Goal: Task Accomplishment & Management: Complete application form

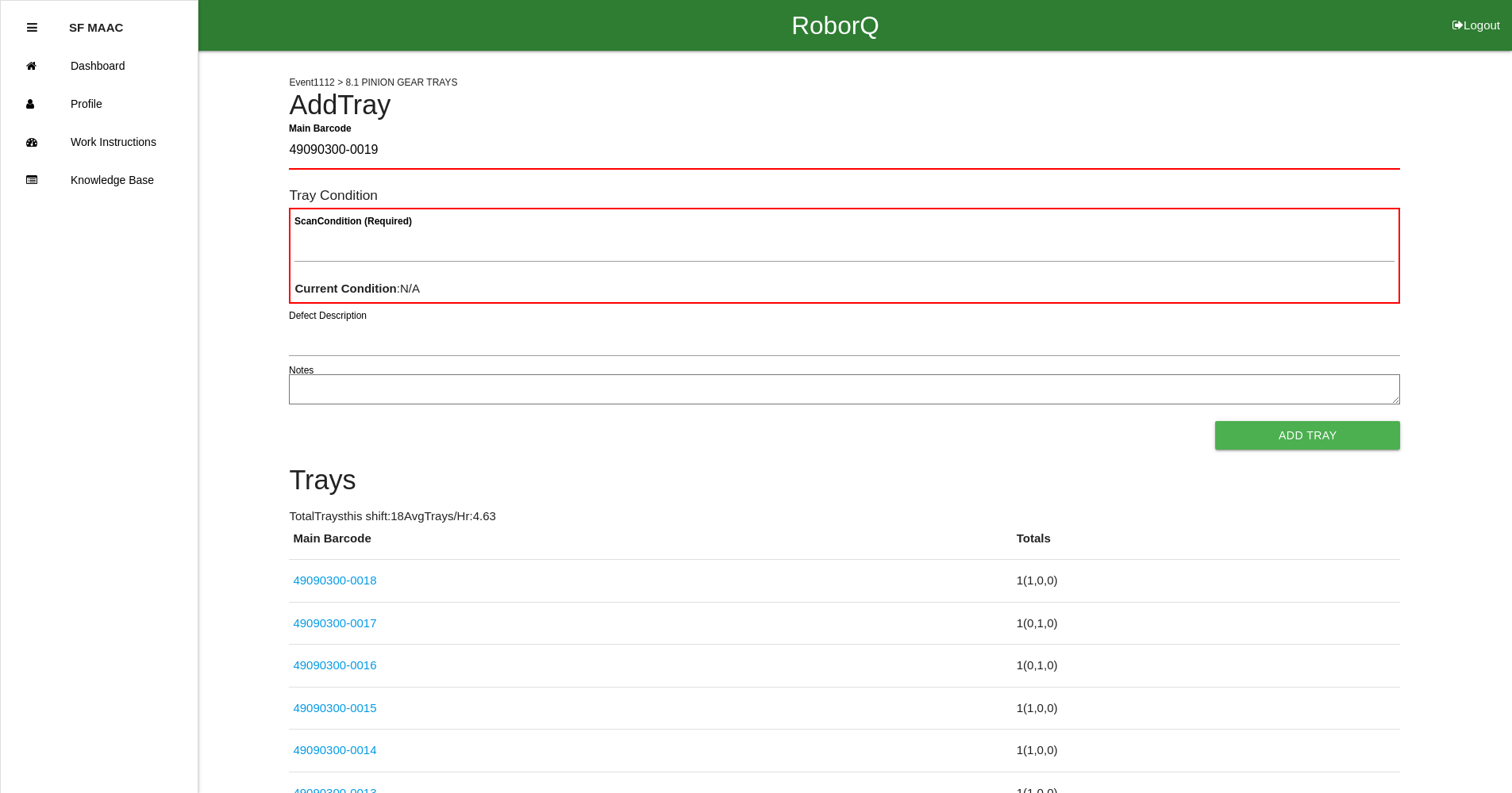
type Barcode "49090300-0019"
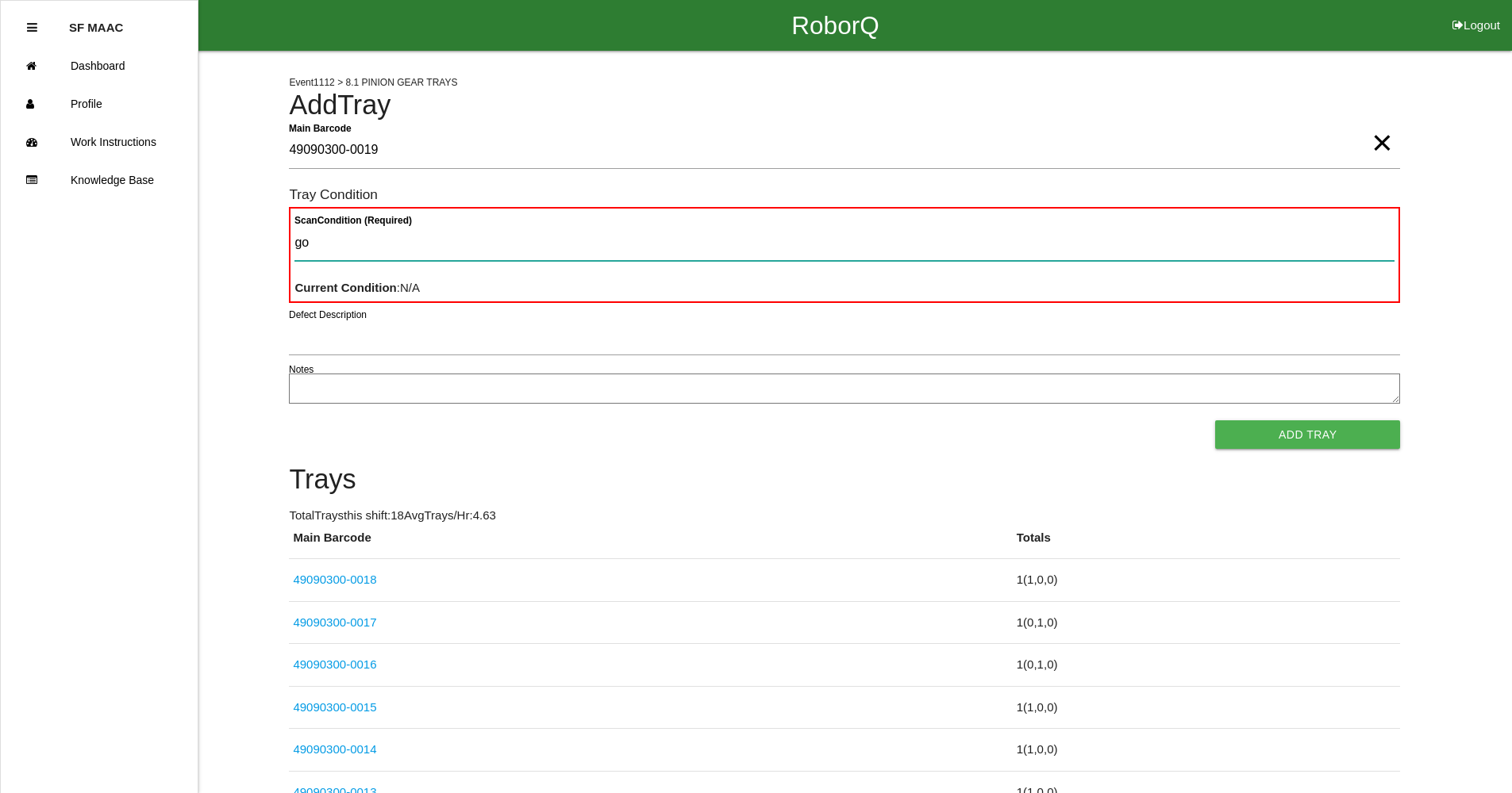
type Condition "goo"
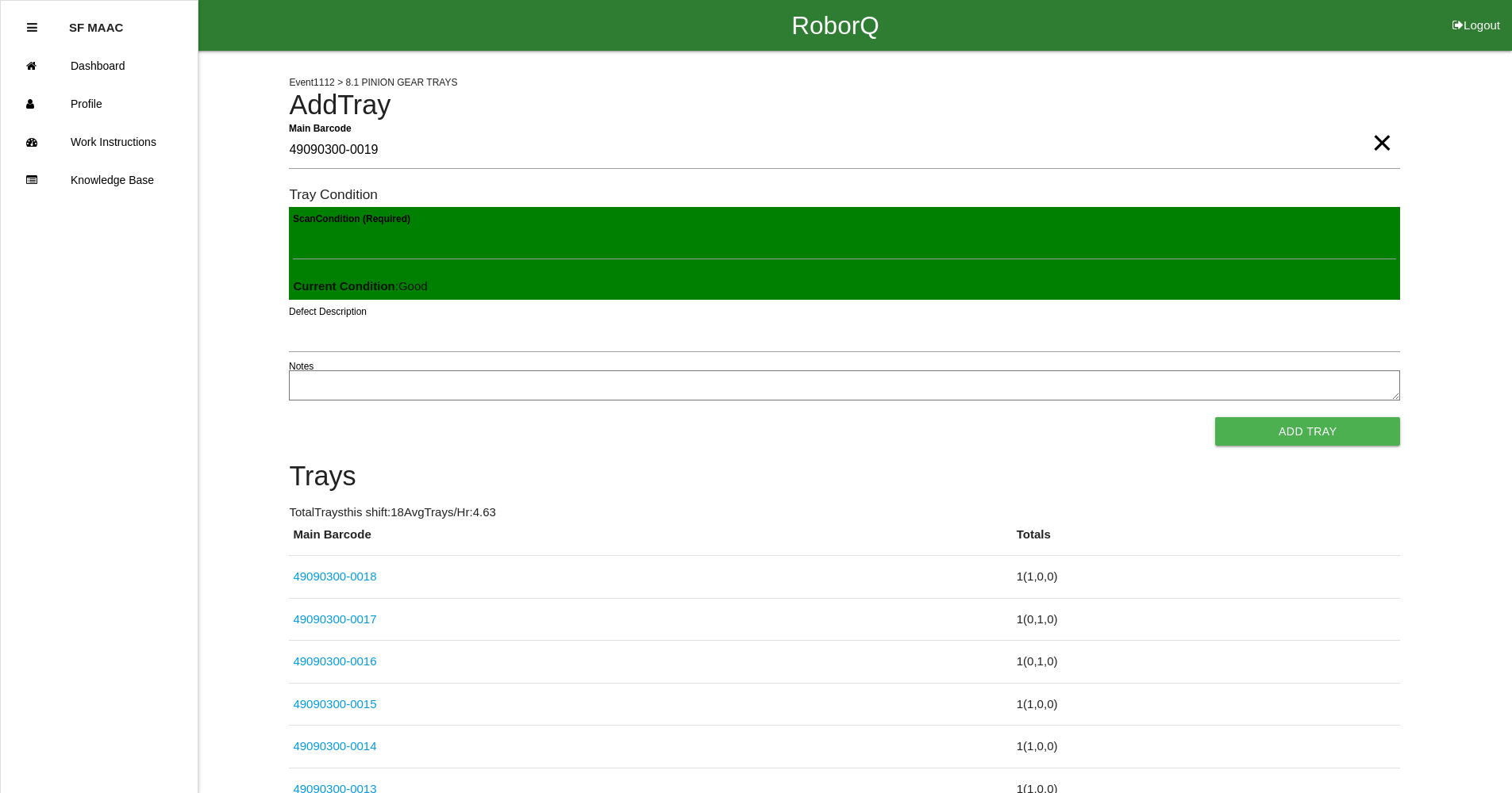
click at [1215, 417] on button "Add Tray" at bounding box center [1307, 431] width 184 height 28
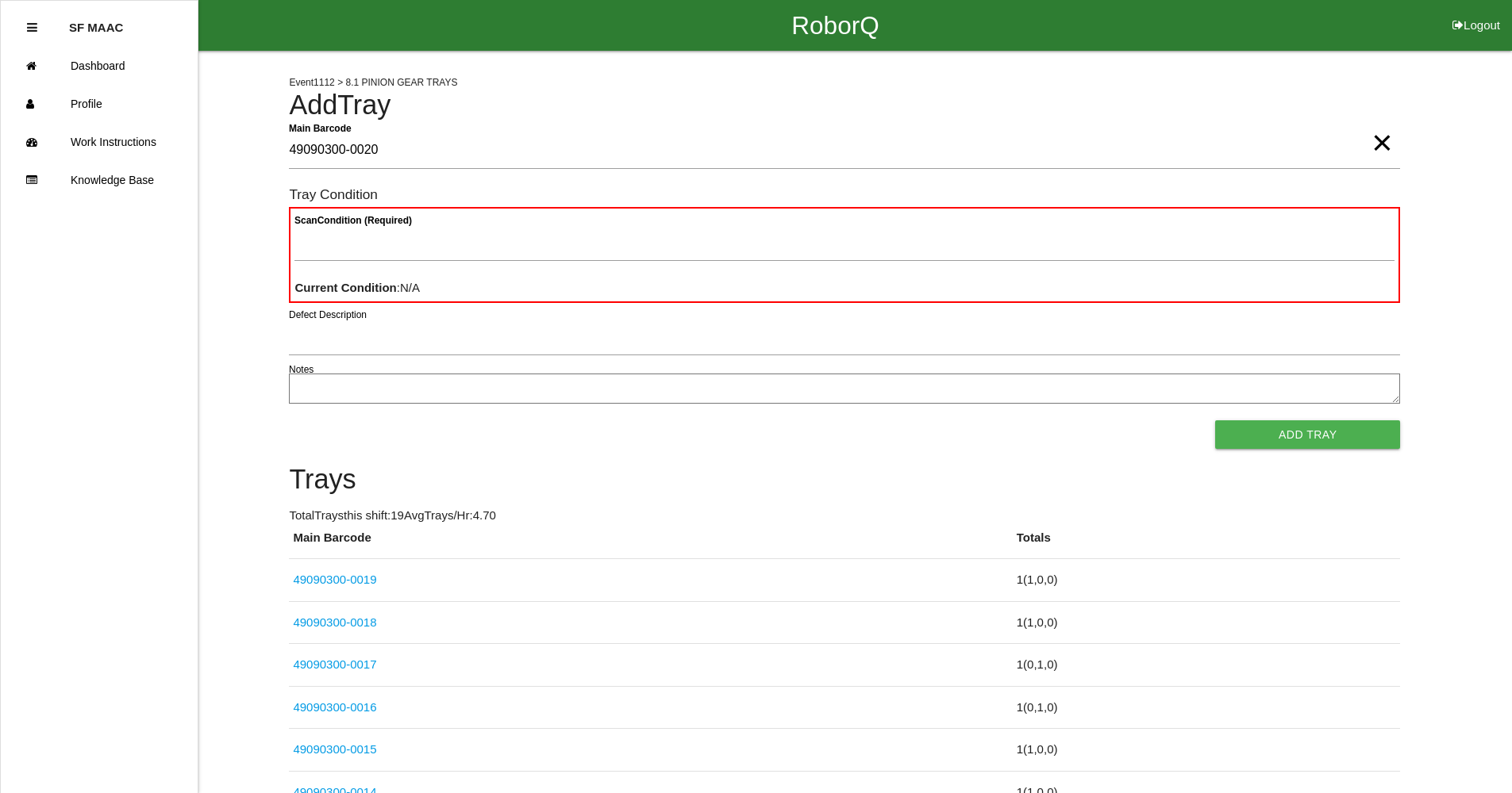
type Barcode "49090300-0020"
type Condition "ba"
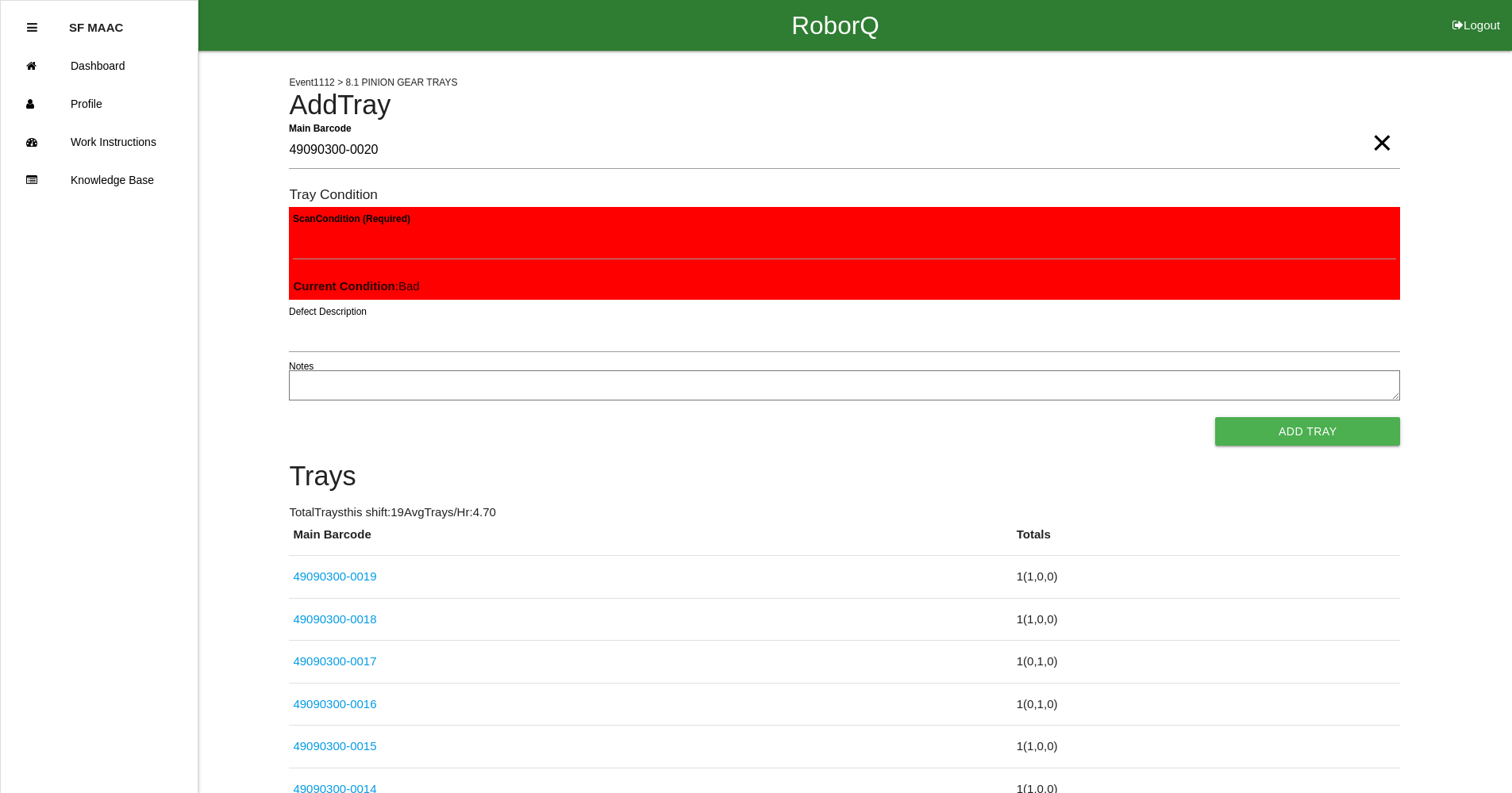
click at [1215, 417] on button "Add Tray" at bounding box center [1307, 431] width 184 height 28
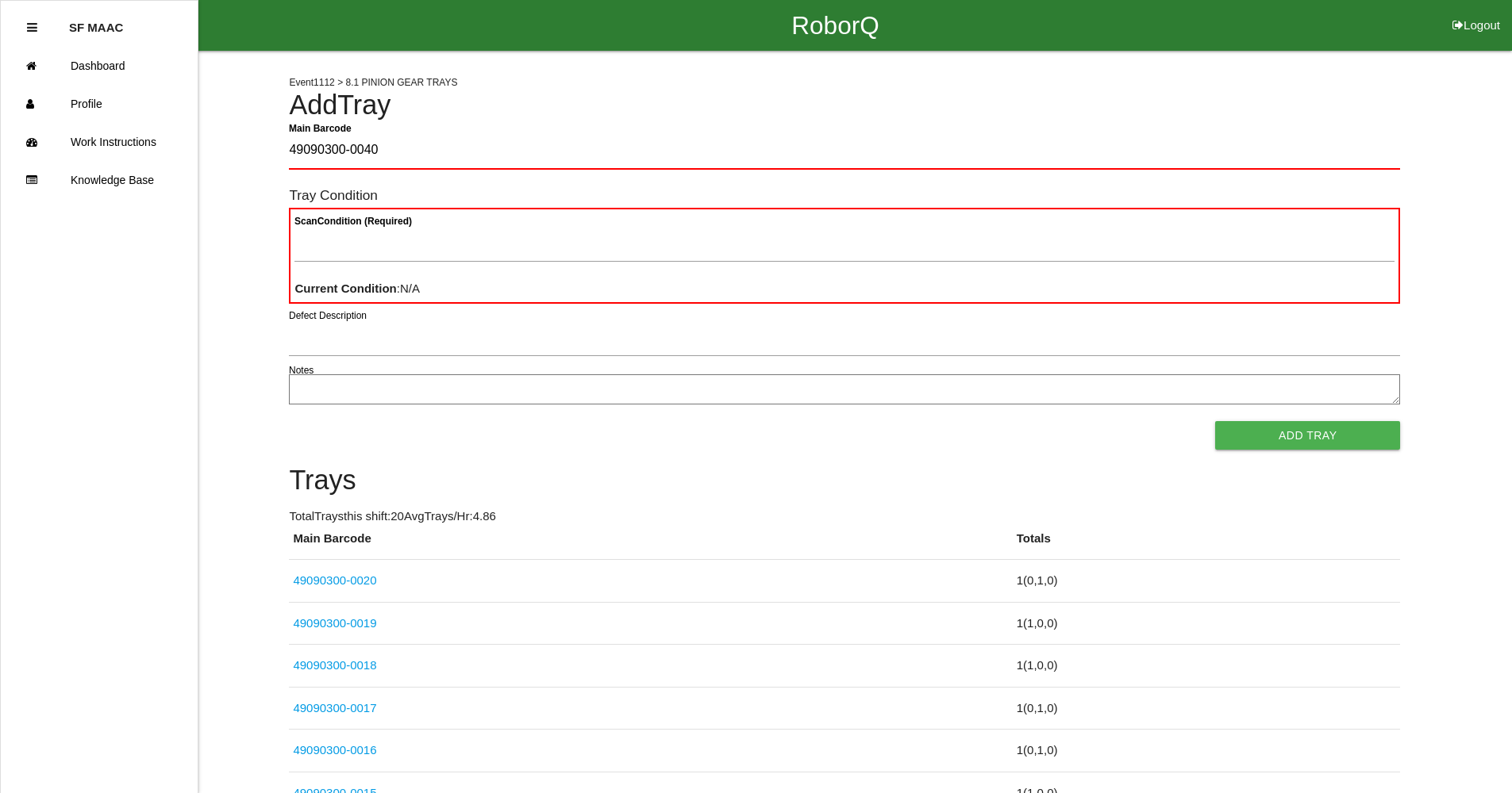
type Barcode "49090300-0040"
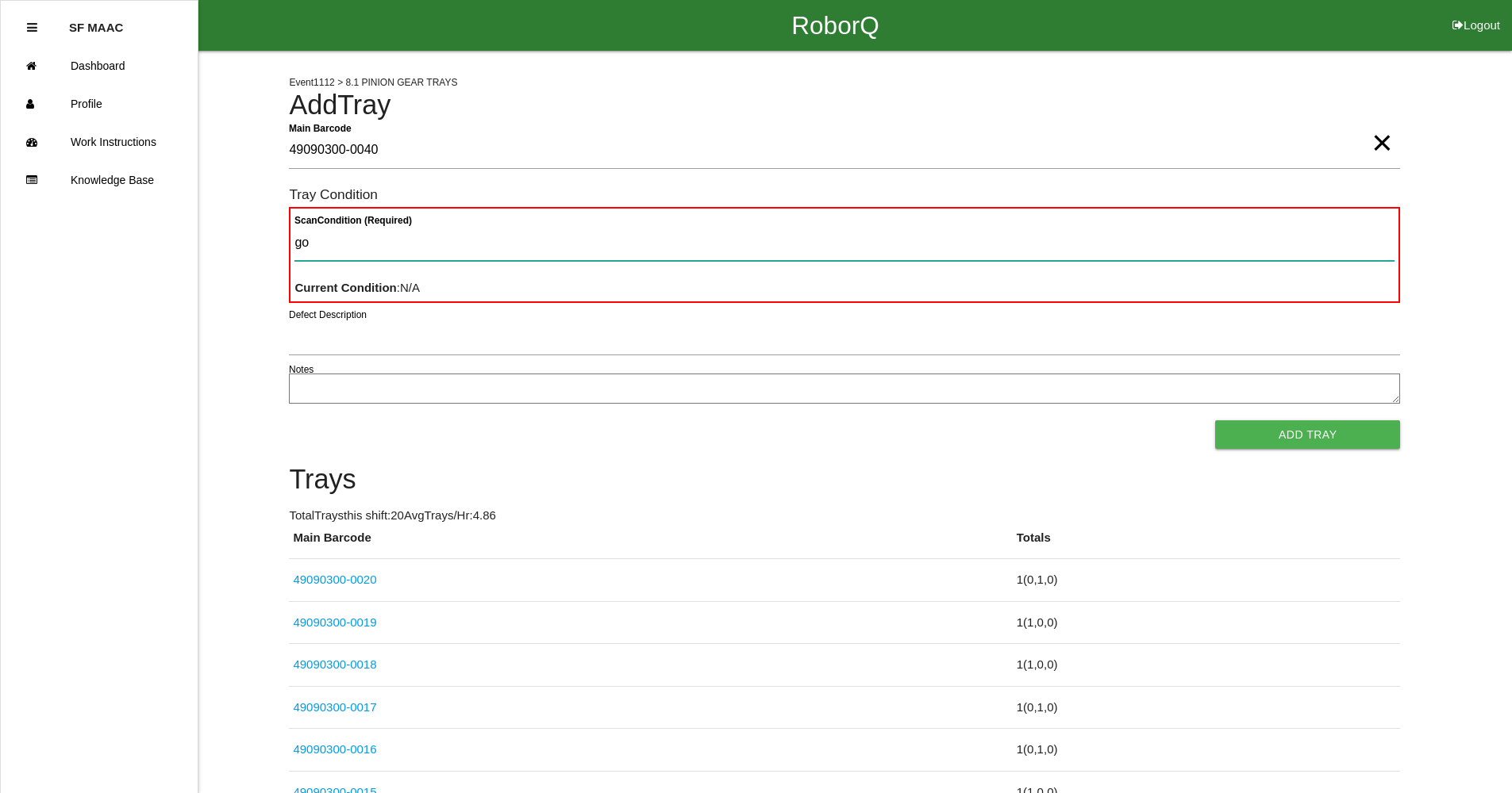
type Condition "goo"
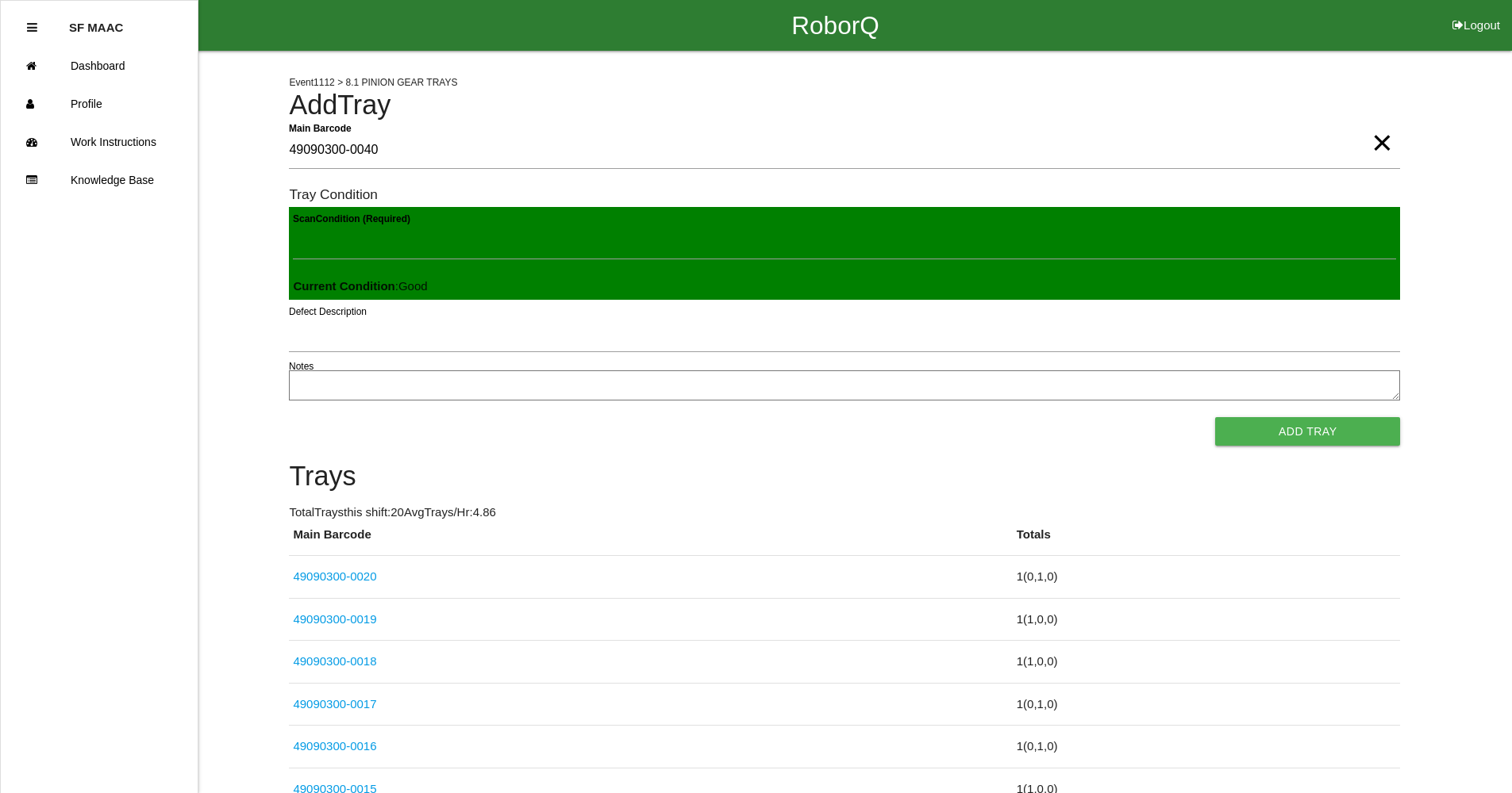
click button "Add Tray" at bounding box center [1307, 431] width 184 height 28
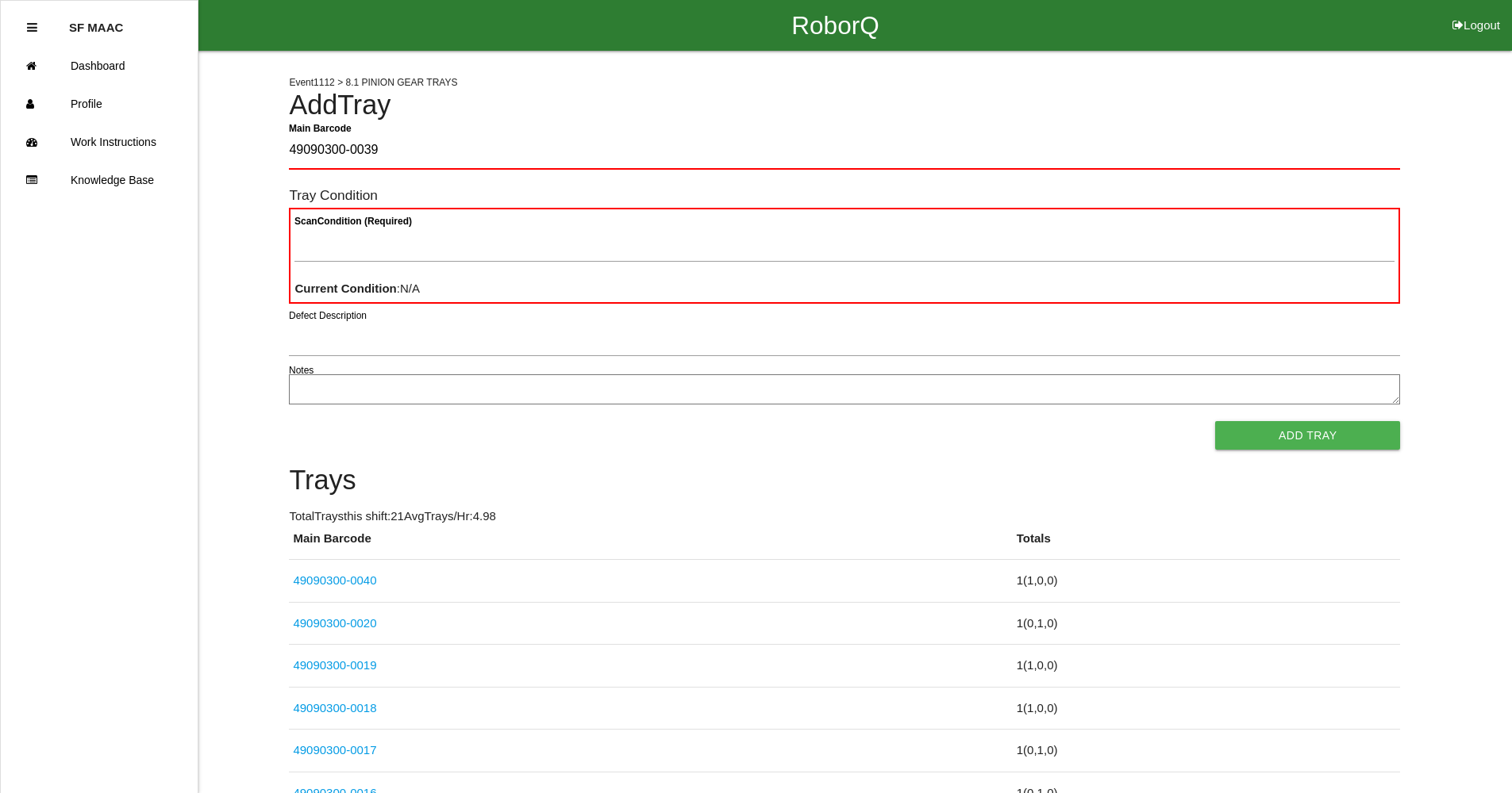
type Barcode "49090300-0039"
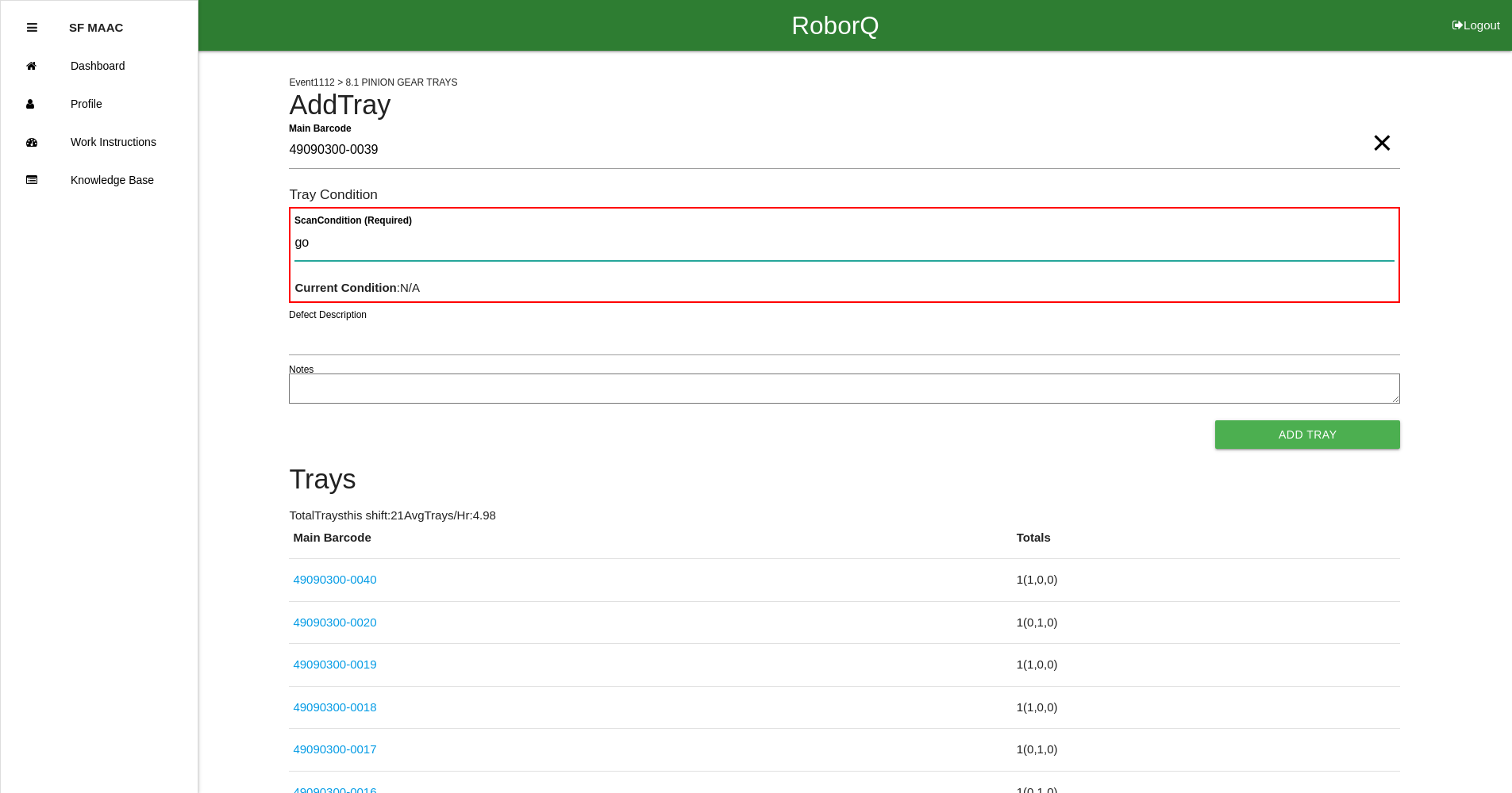
type Condition "goo"
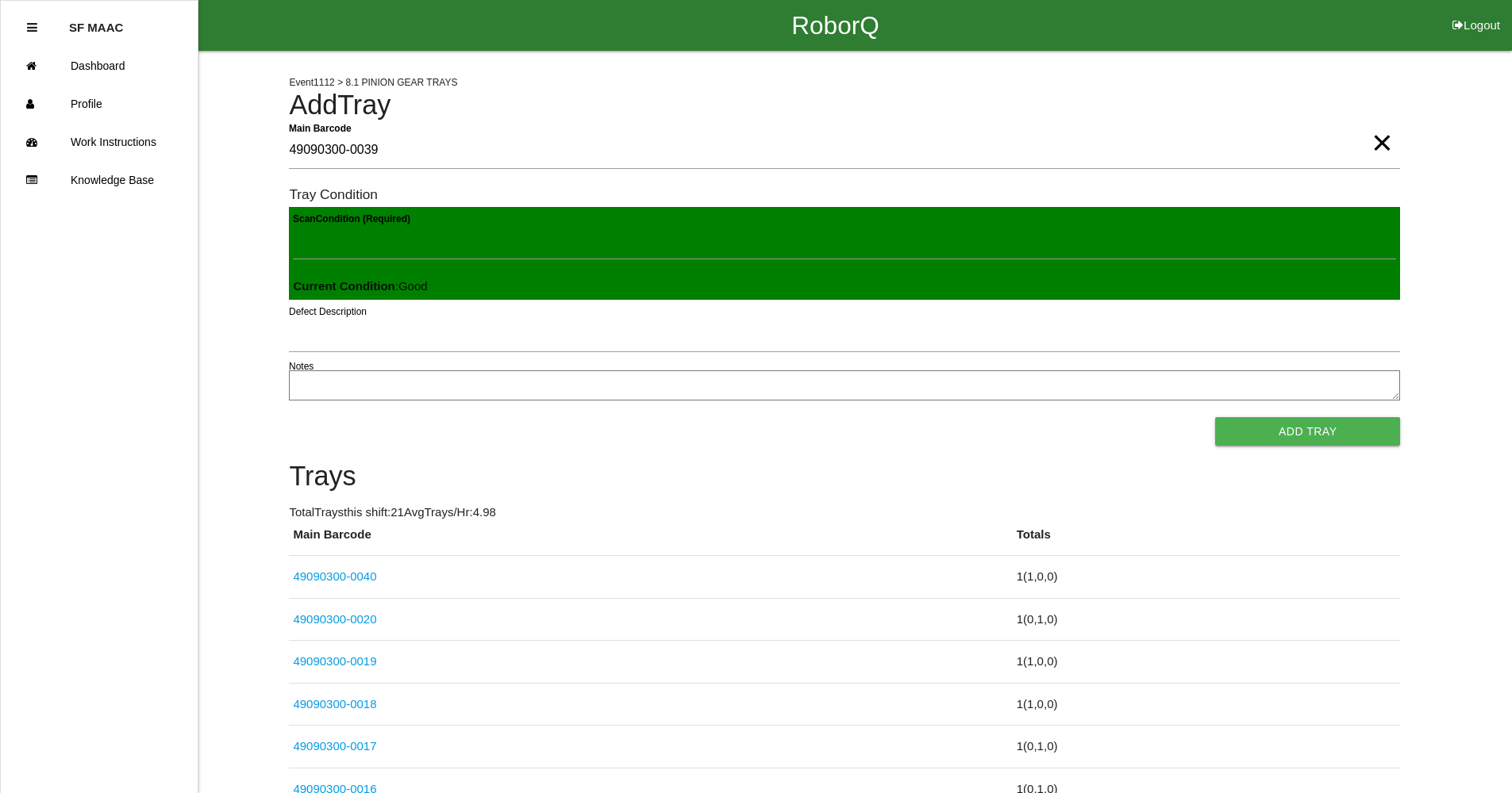
click at [1215, 417] on button "Add Tray" at bounding box center [1307, 431] width 184 height 28
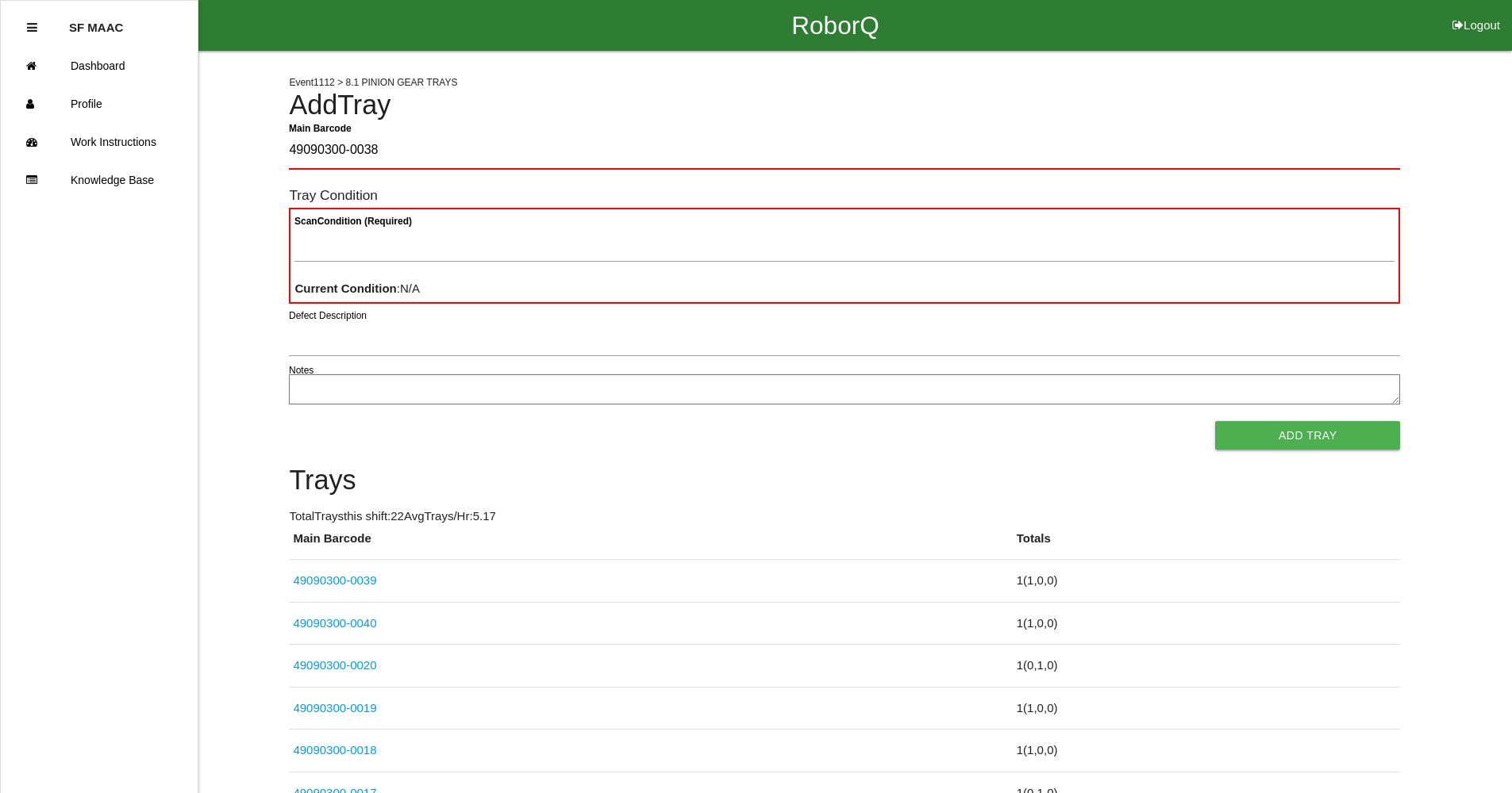
type Barcode "49090300-0038"
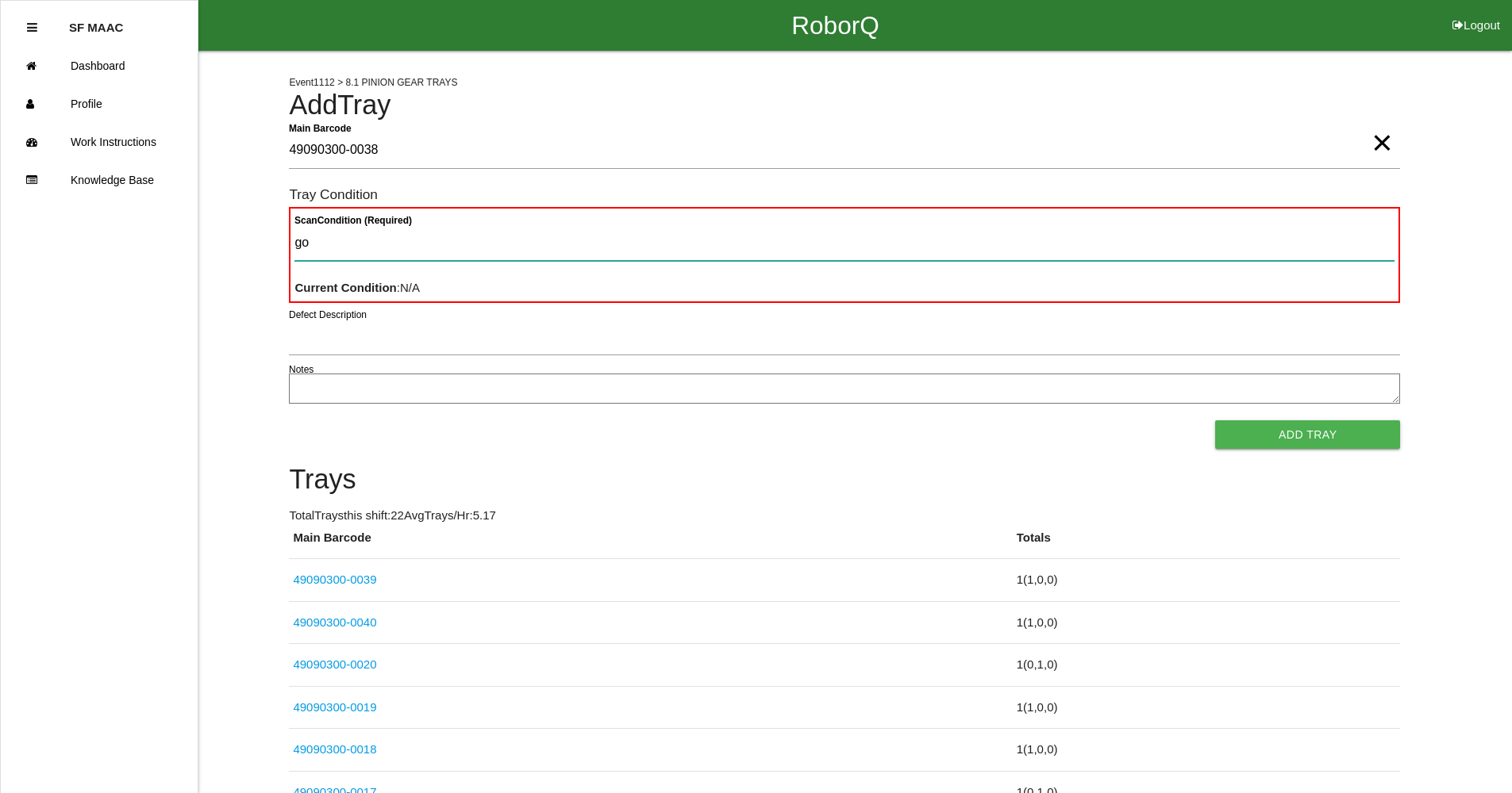
type Condition "goo"
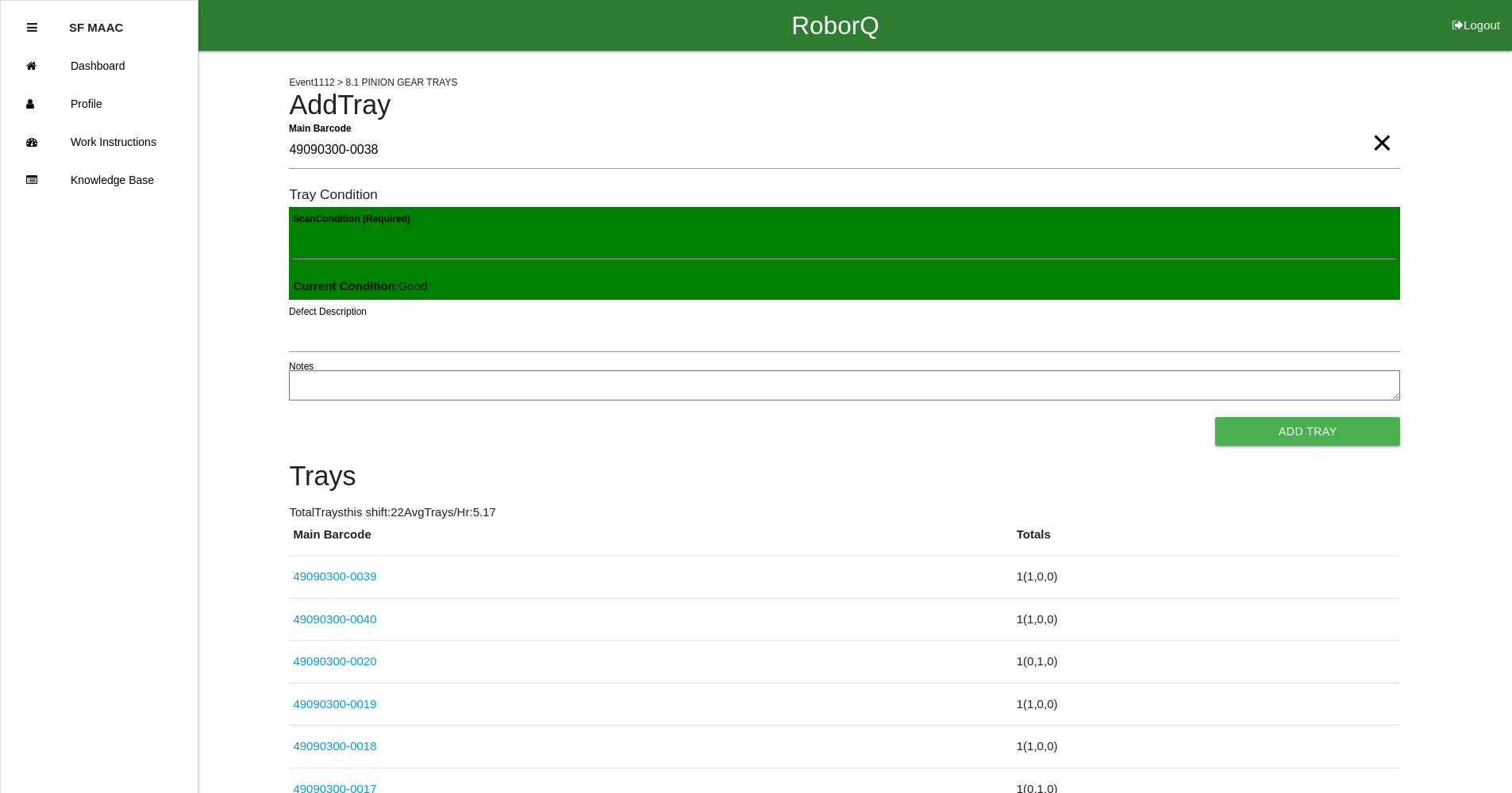
click at [1215, 417] on button "Add Tray" at bounding box center [1307, 431] width 184 height 28
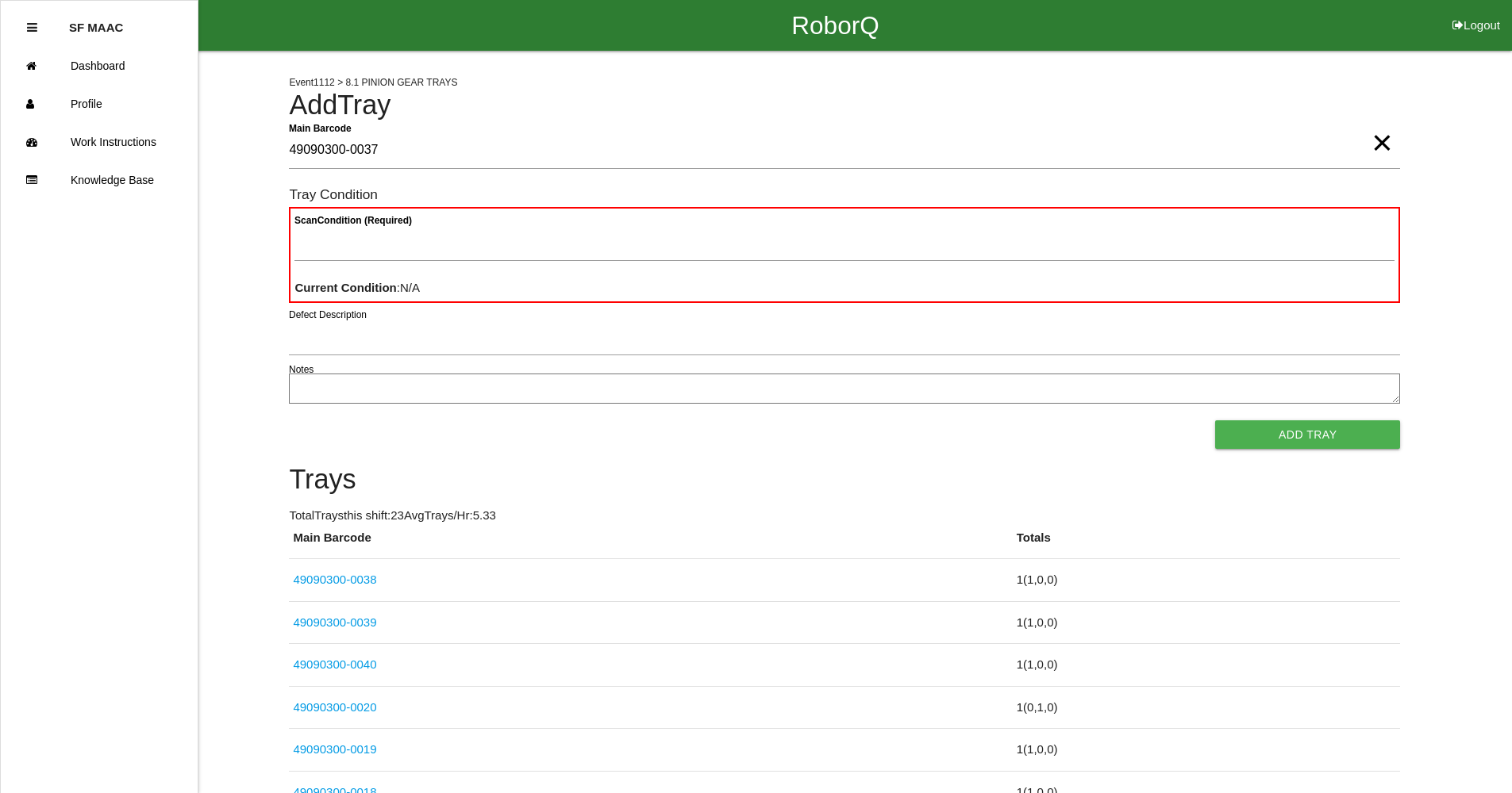
type Barcode "49090300-0037"
type Condition "goo"
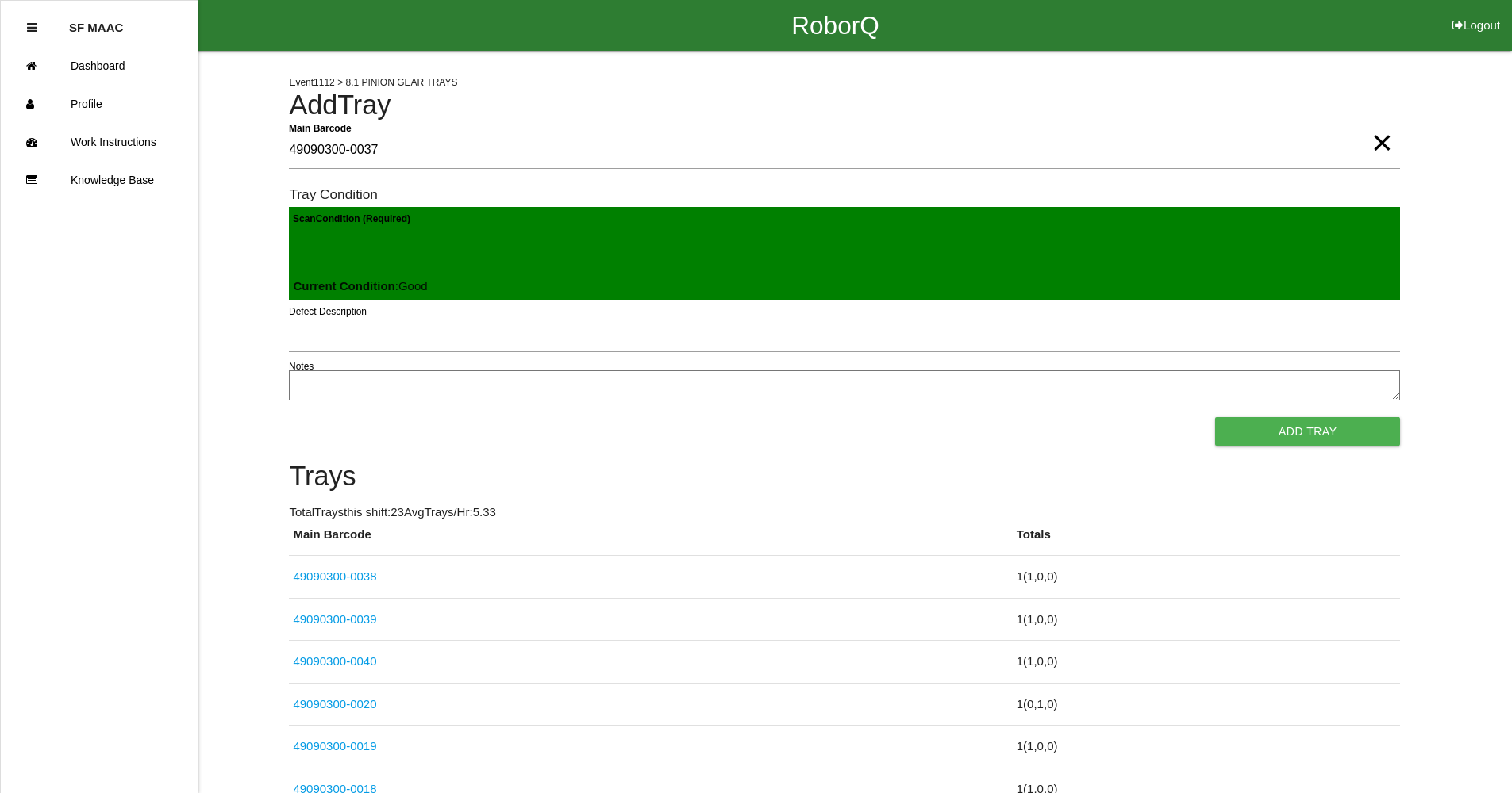
click at [1215, 417] on button "Add Tray" at bounding box center [1307, 431] width 184 height 28
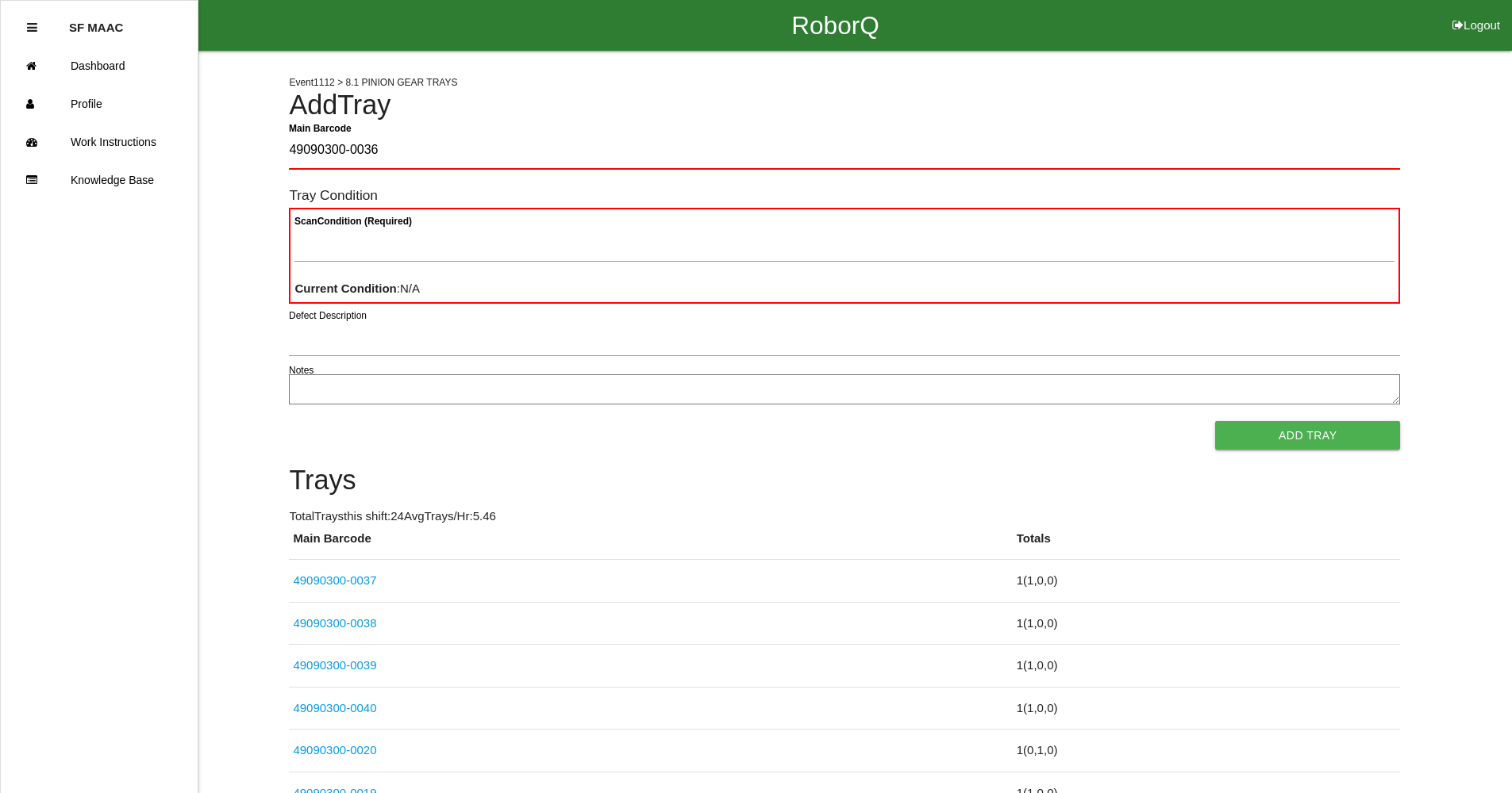
type Barcode "49090300-0036"
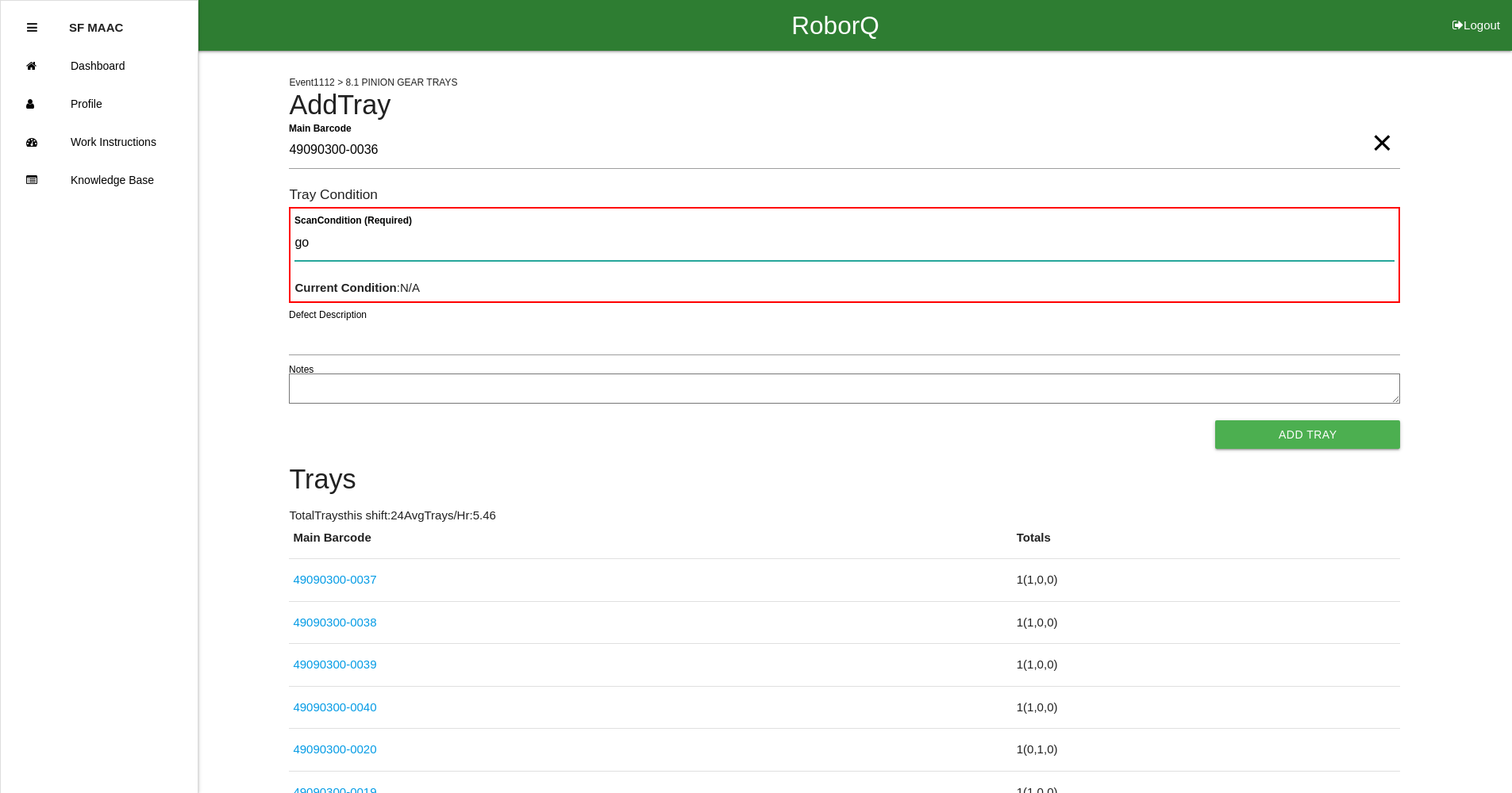
type Condition "goo"
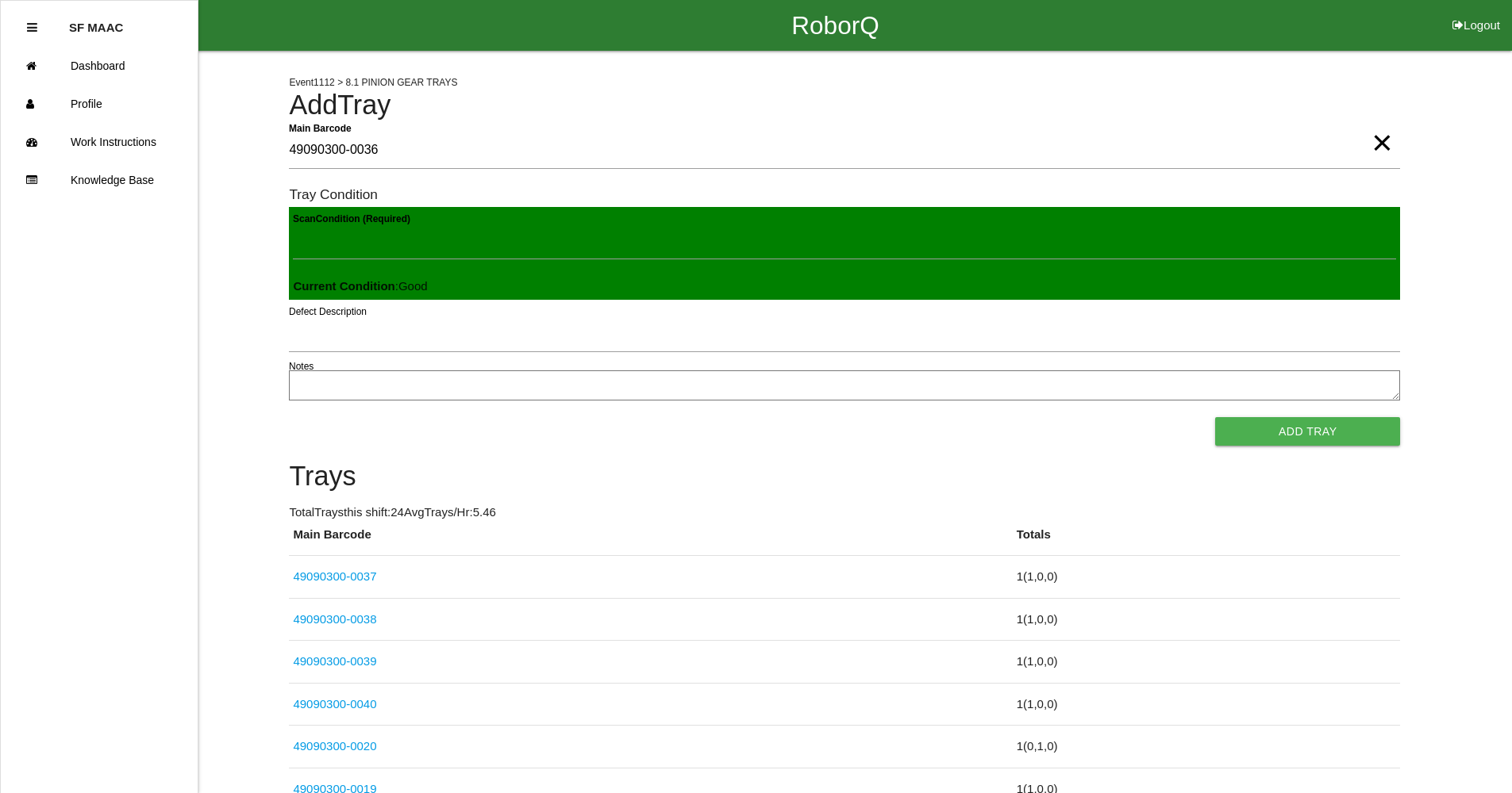
click at [1215, 417] on button "Add Tray" at bounding box center [1307, 431] width 184 height 28
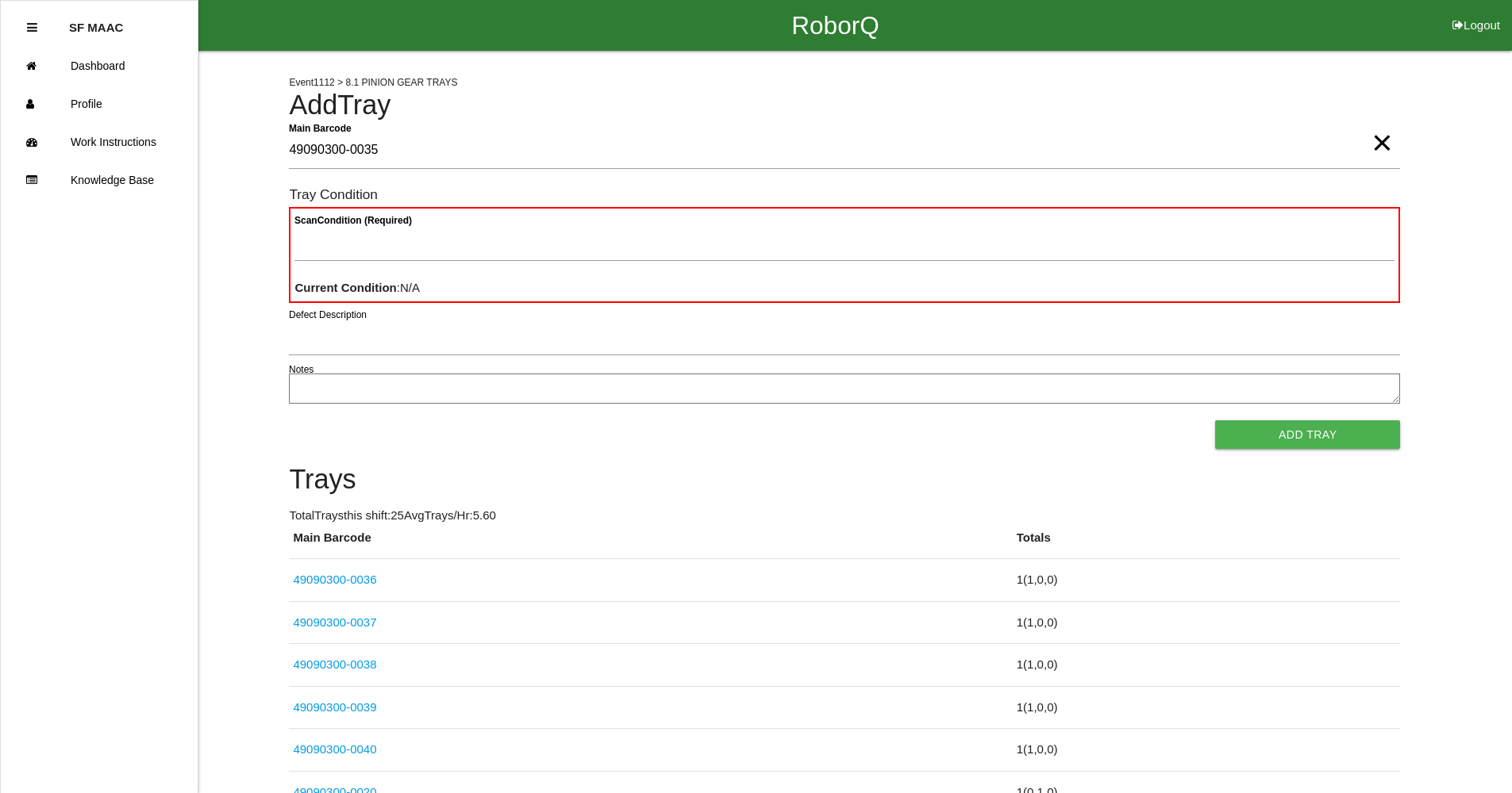
type Barcode "49090300-0035"
type Condition "goo"
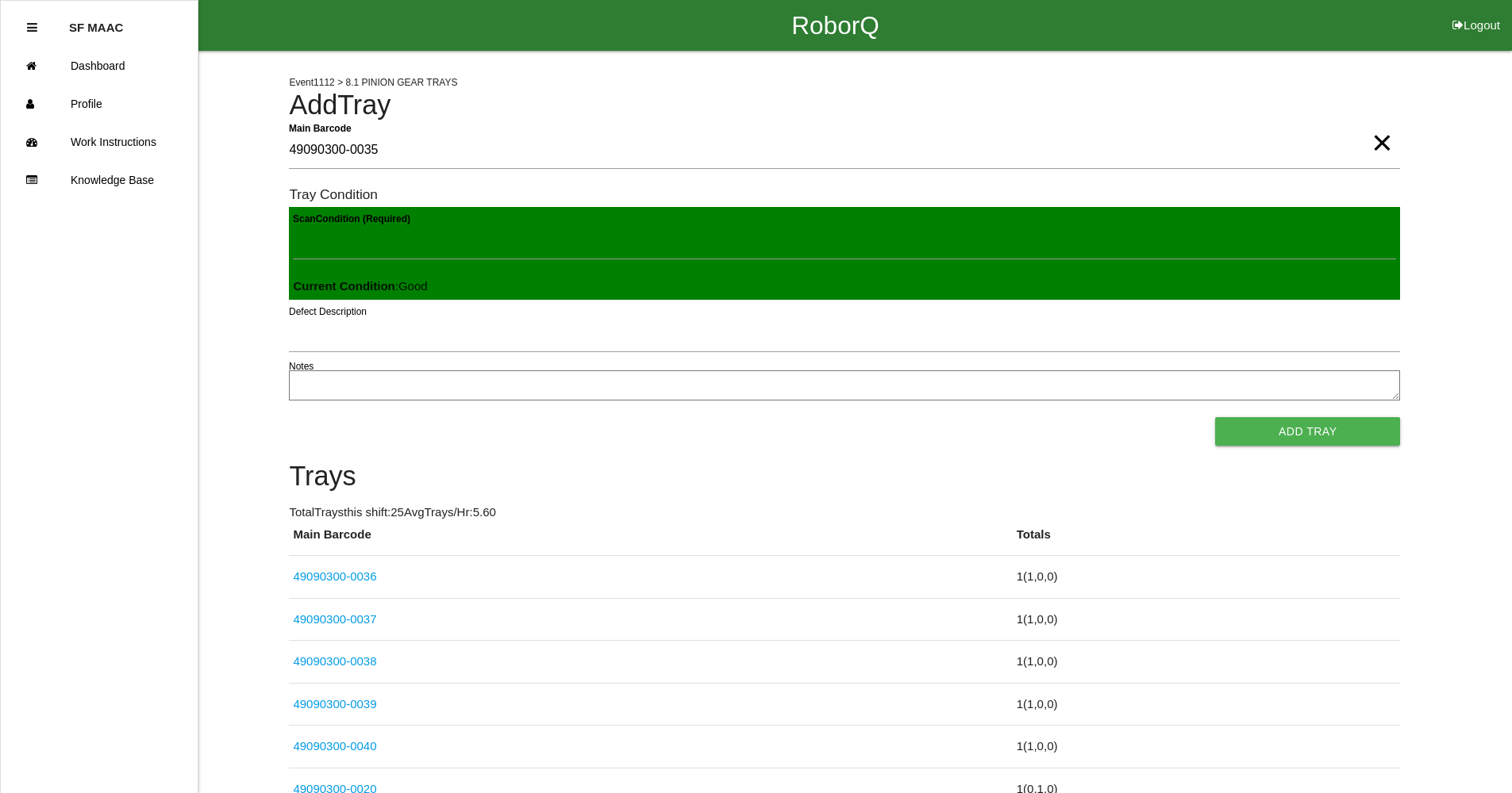
click at [1215, 417] on button "Add Tray" at bounding box center [1307, 431] width 184 height 28
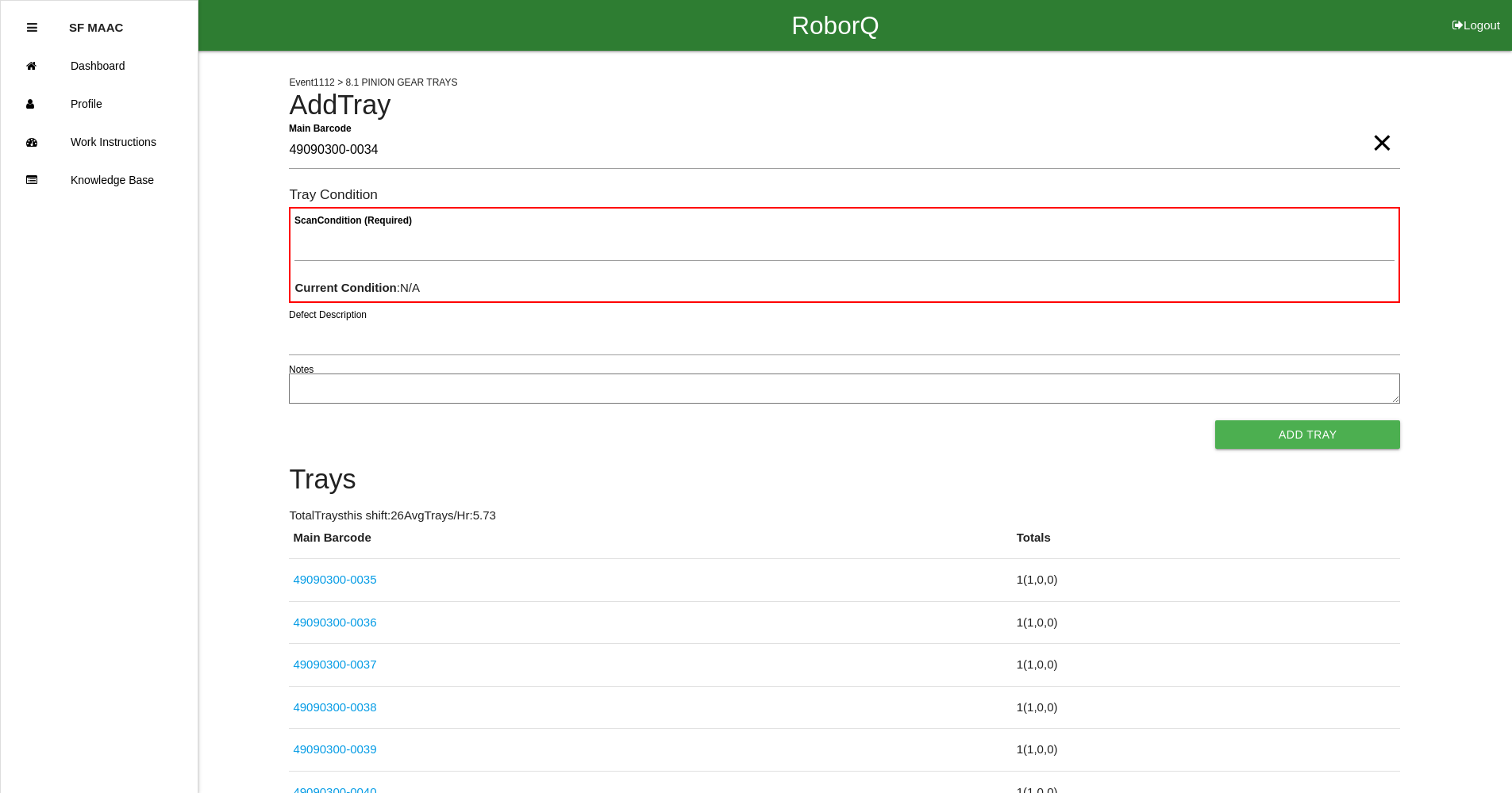
type Barcode "49090300-0034"
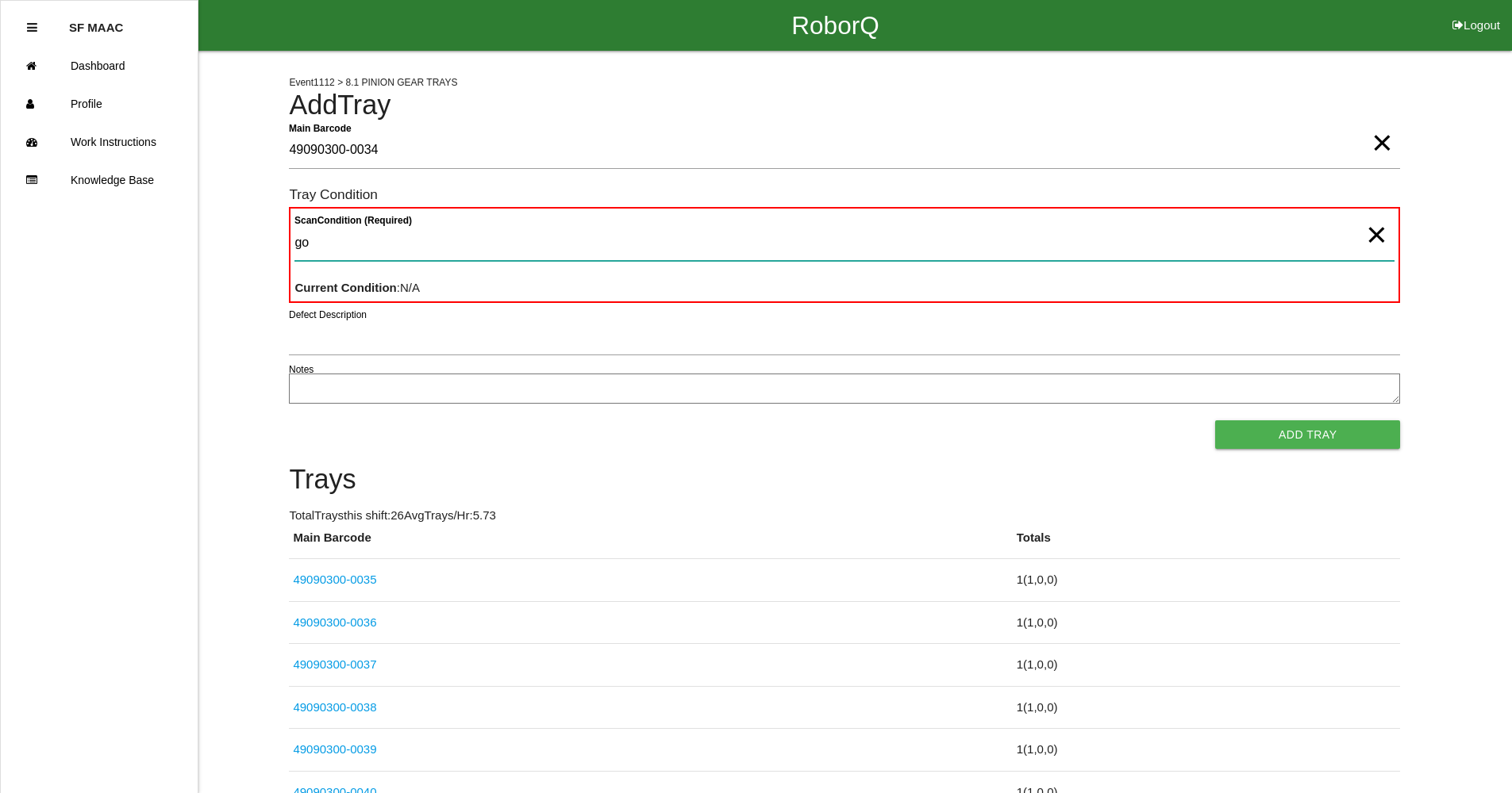
type Condition "goo"
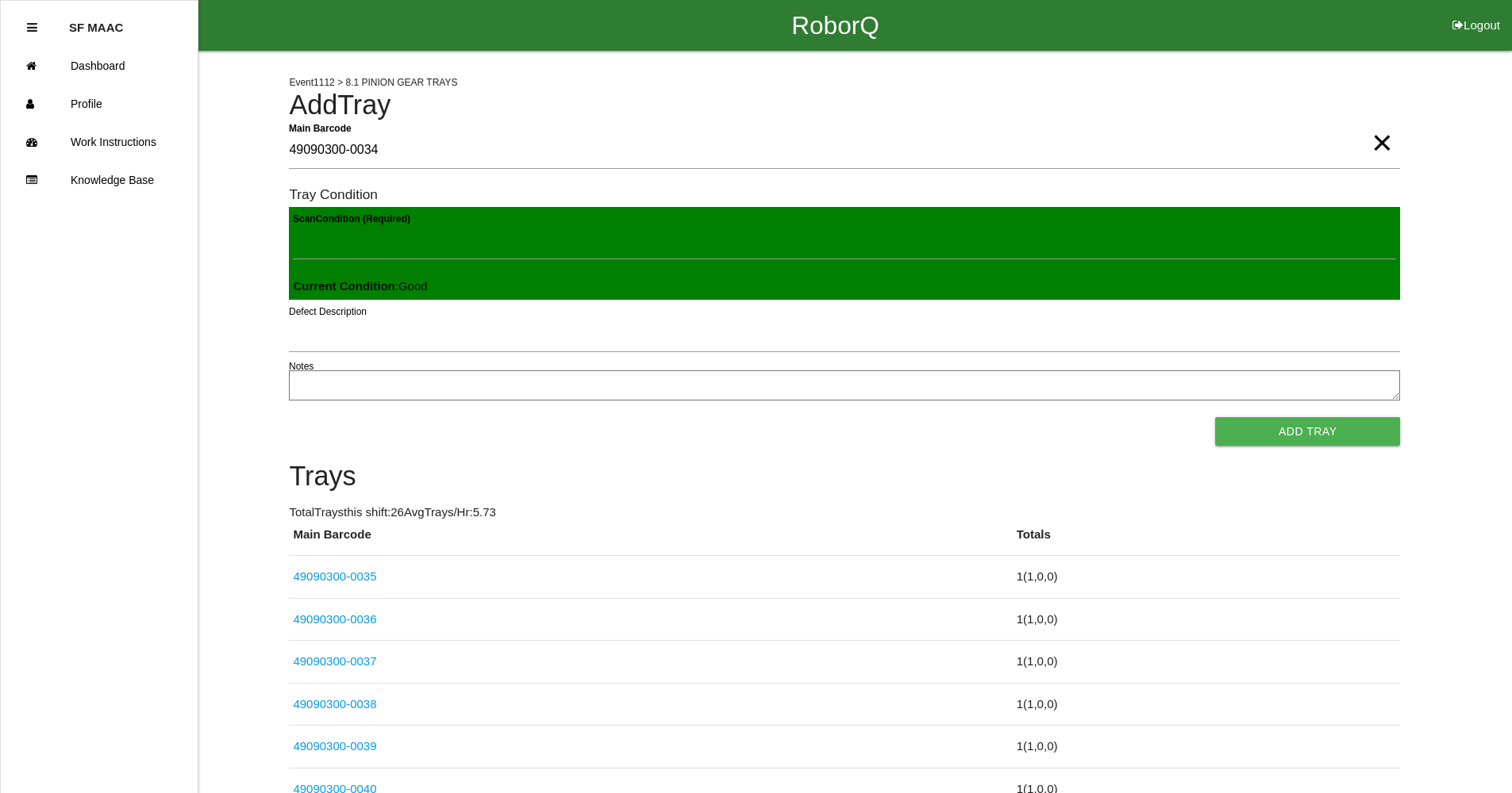
click at [1215, 417] on button "Add Tray" at bounding box center [1307, 431] width 184 height 28
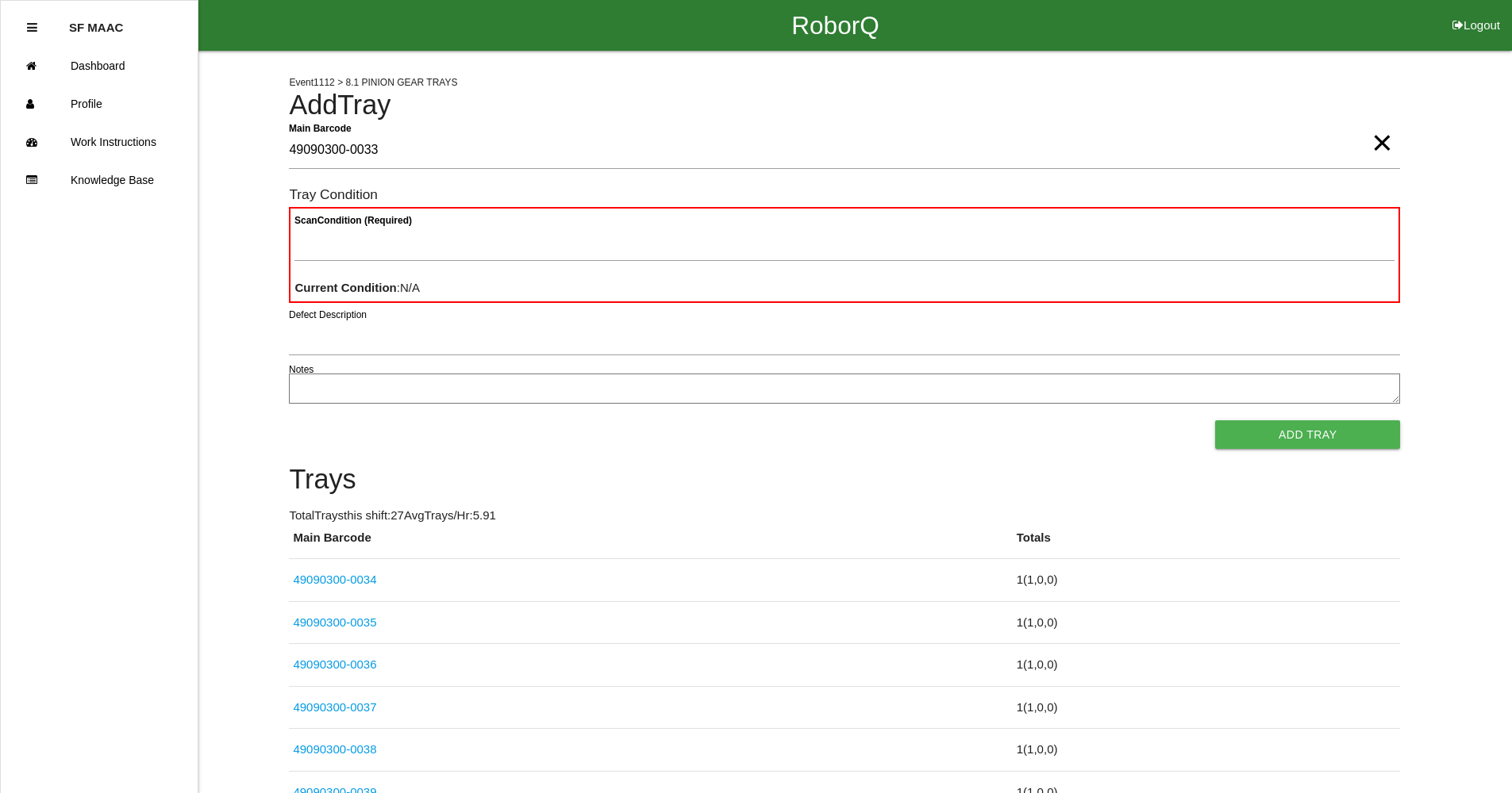
type Barcode "49090300-0033"
type Condition "ba"
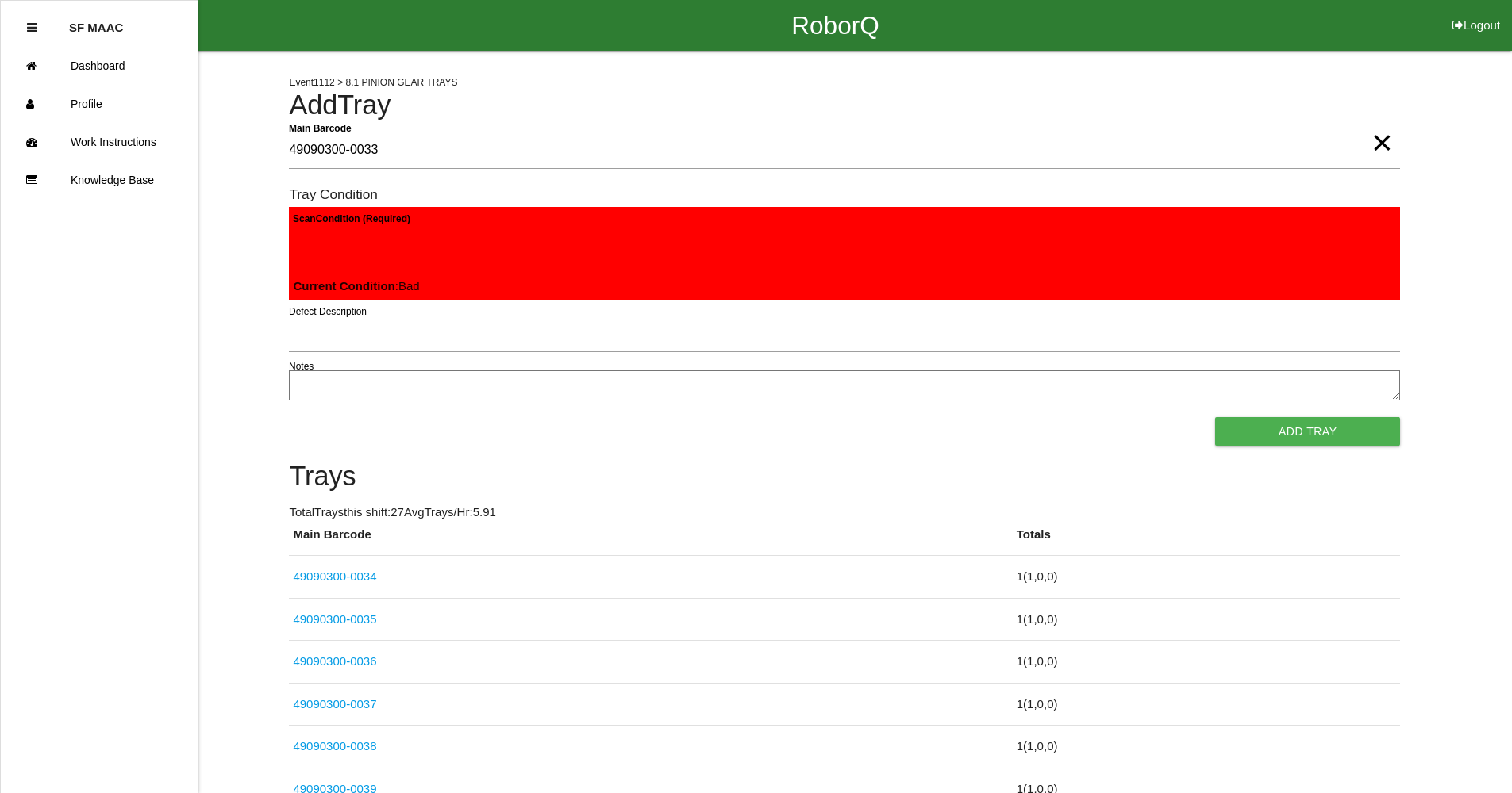
click at [1215, 417] on button "Add Tray" at bounding box center [1307, 431] width 184 height 28
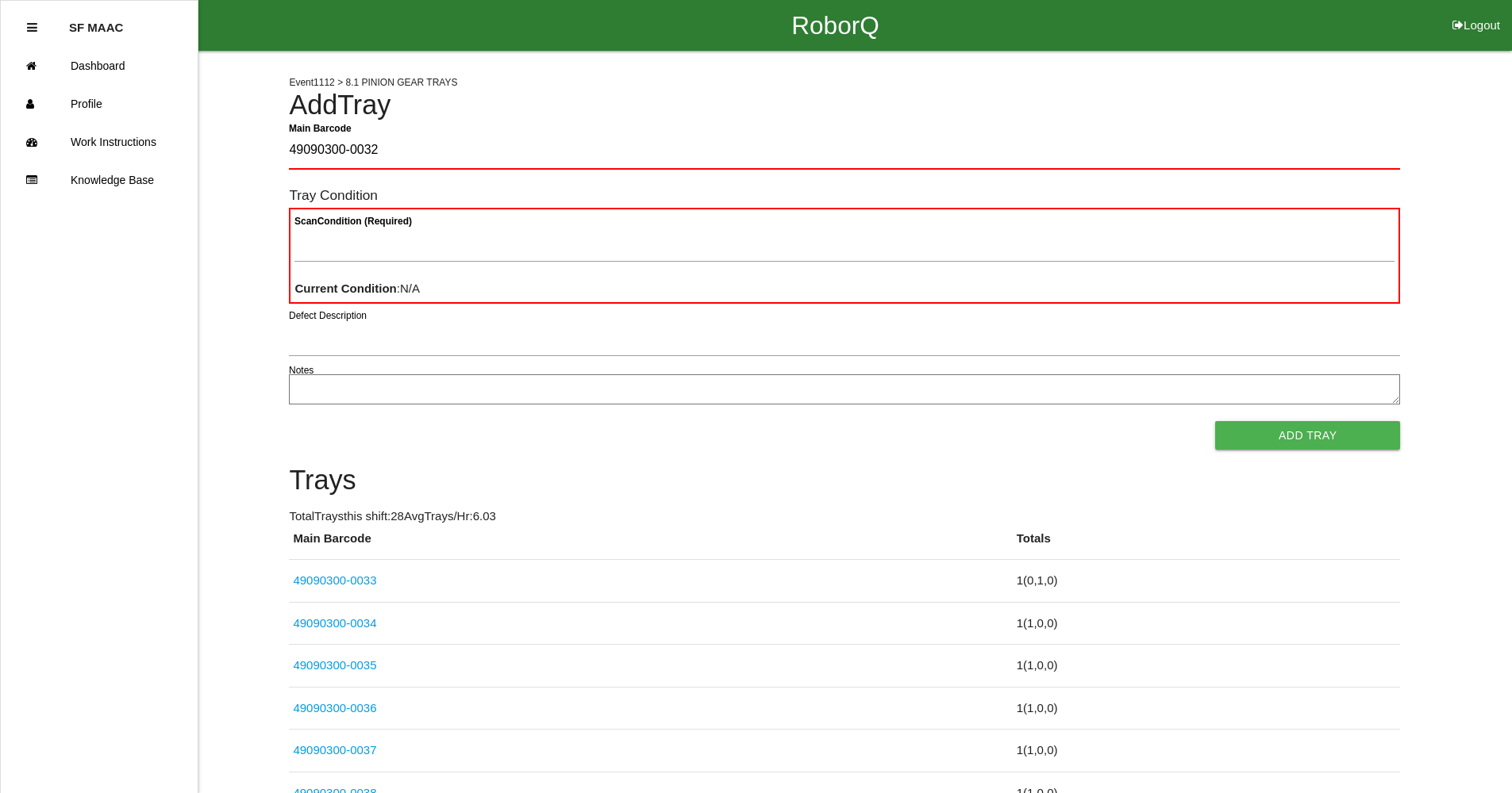
type Barcode "49090300-0032"
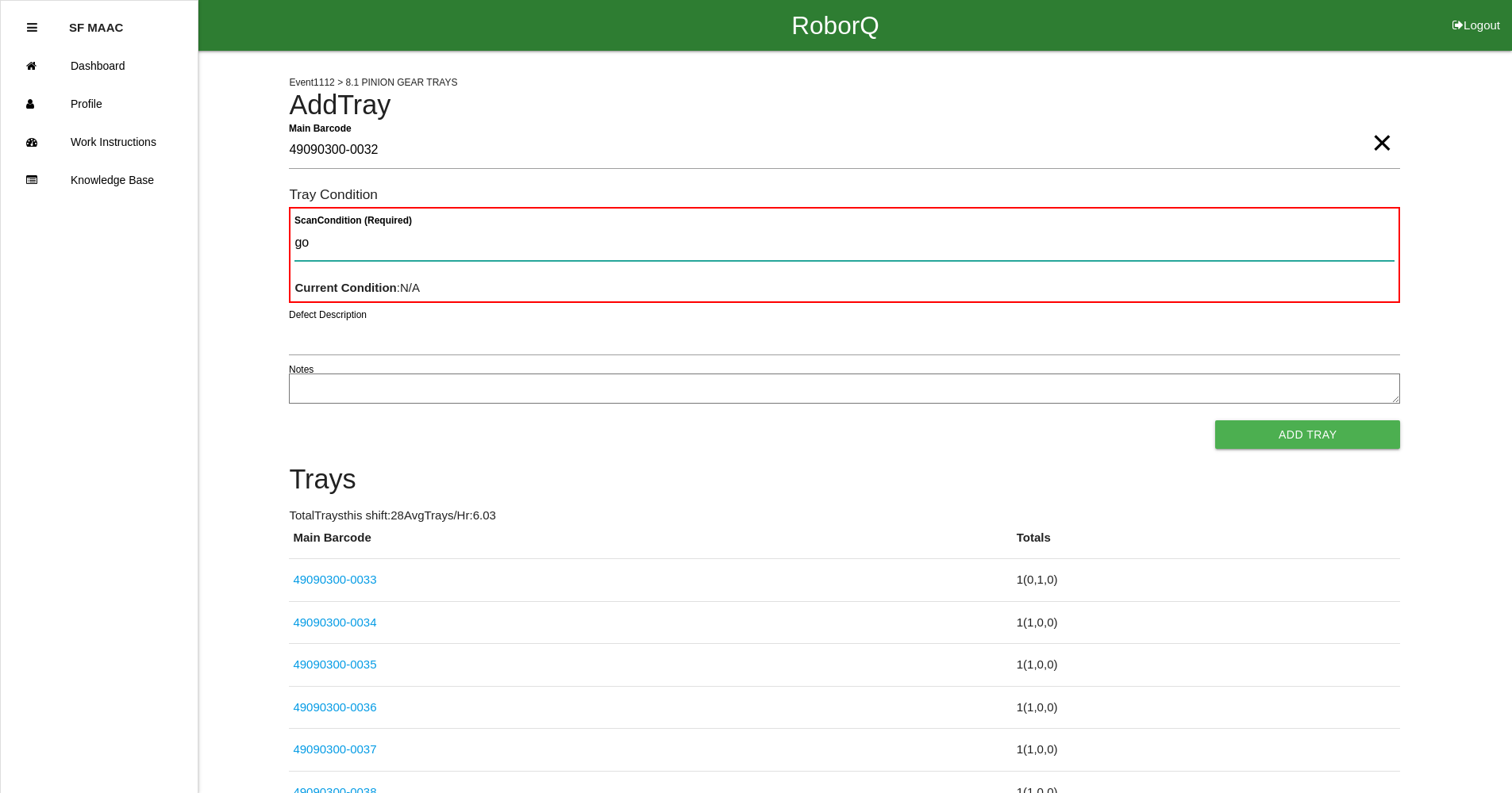
type Condition "goo"
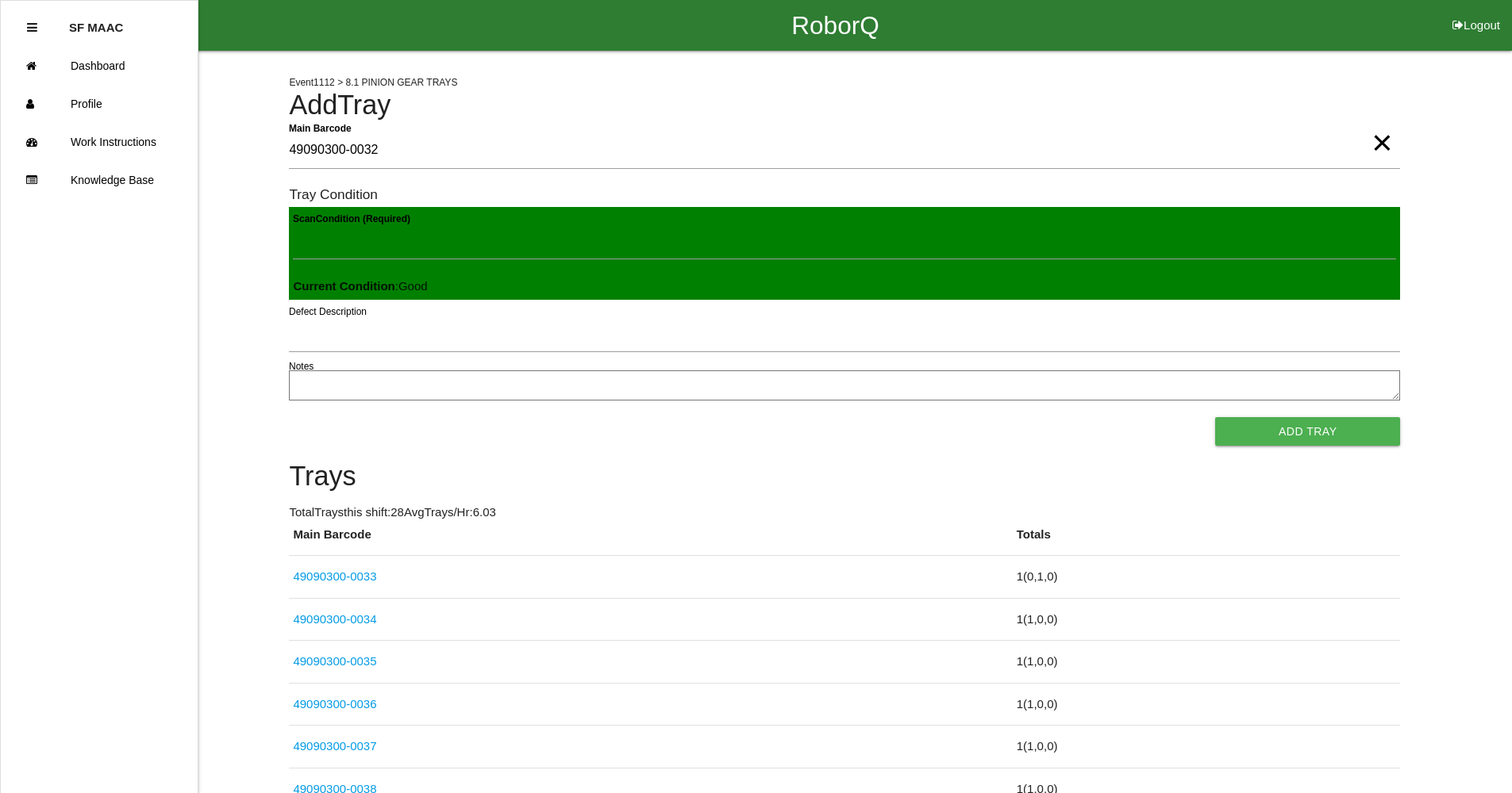
click button "Add Tray" at bounding box center [1307, 431] width 184 height 28
